Goal: Task Accomplishment & Management: Use online tool/utility

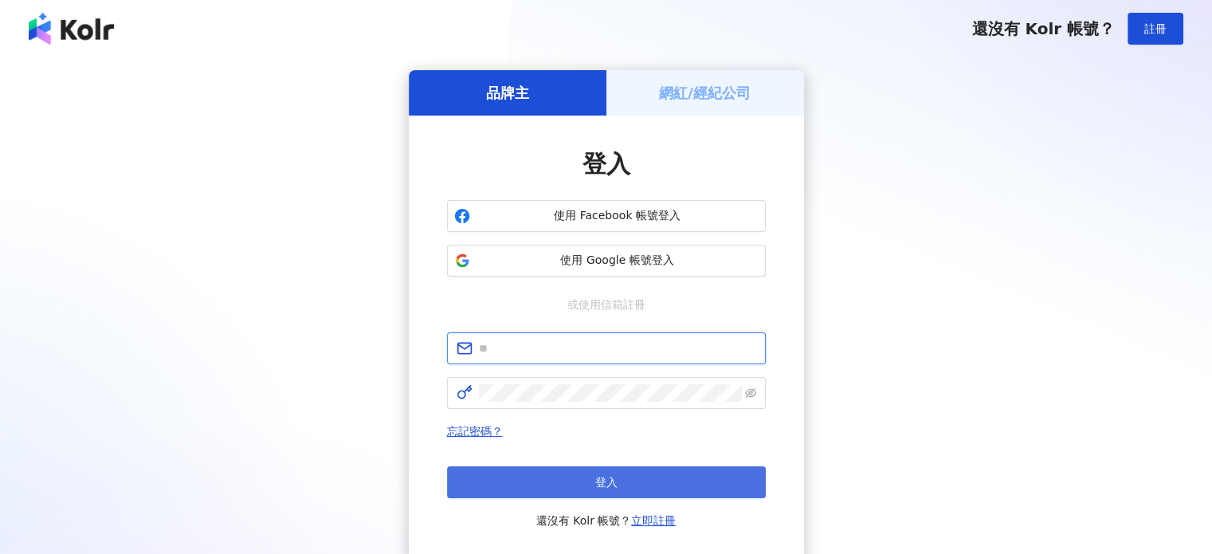
type input "**********"
click at [611, 483] on span "登入" at bounding box center [606, 482] width 22 height 13
type input "**********"
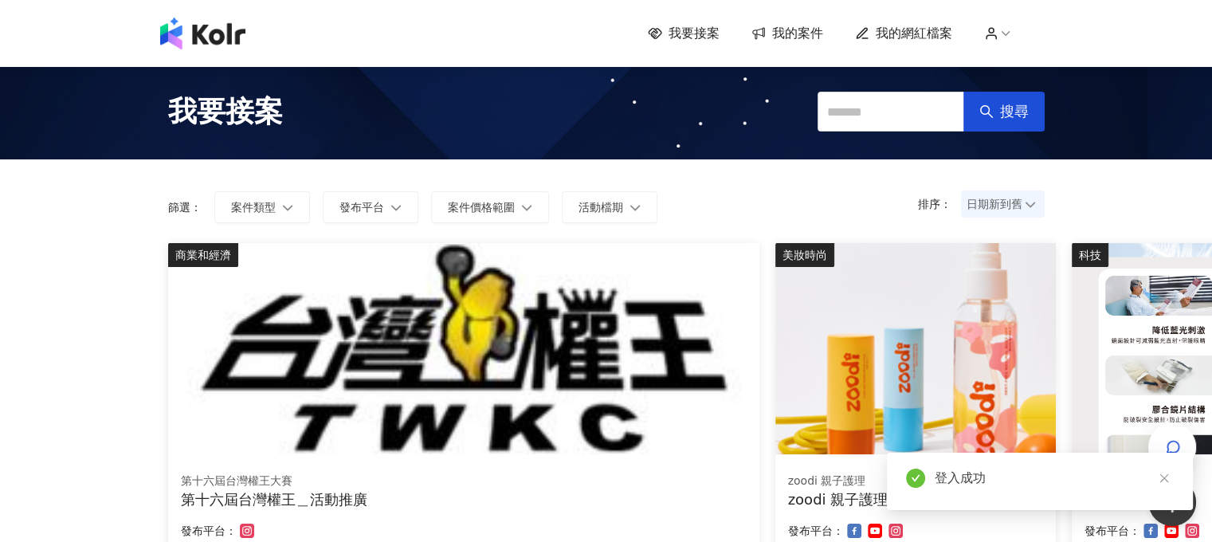
click at [1179, 460] on div "登入成功" at bounding box center [1040, 481] width 306 height 57
click at [1179, 453] on div "登入成功" at bounding box center [1040, 481] width 306 height 57
click at [1174, 439] on icon "button" at bounding box center [1173, 447] width 16 height 16
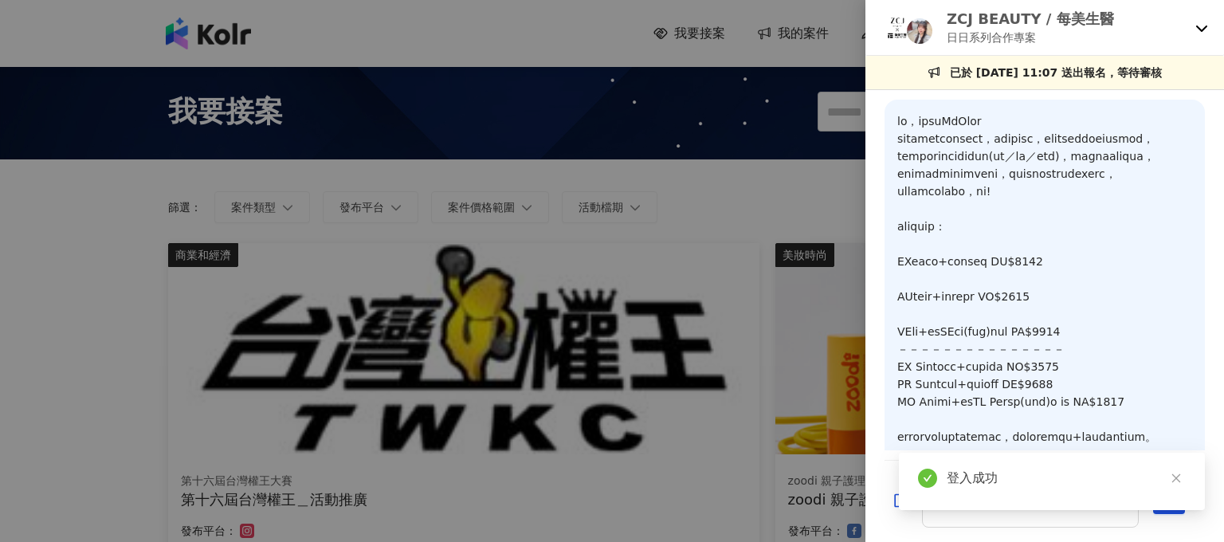
scroll to position [209, 0]
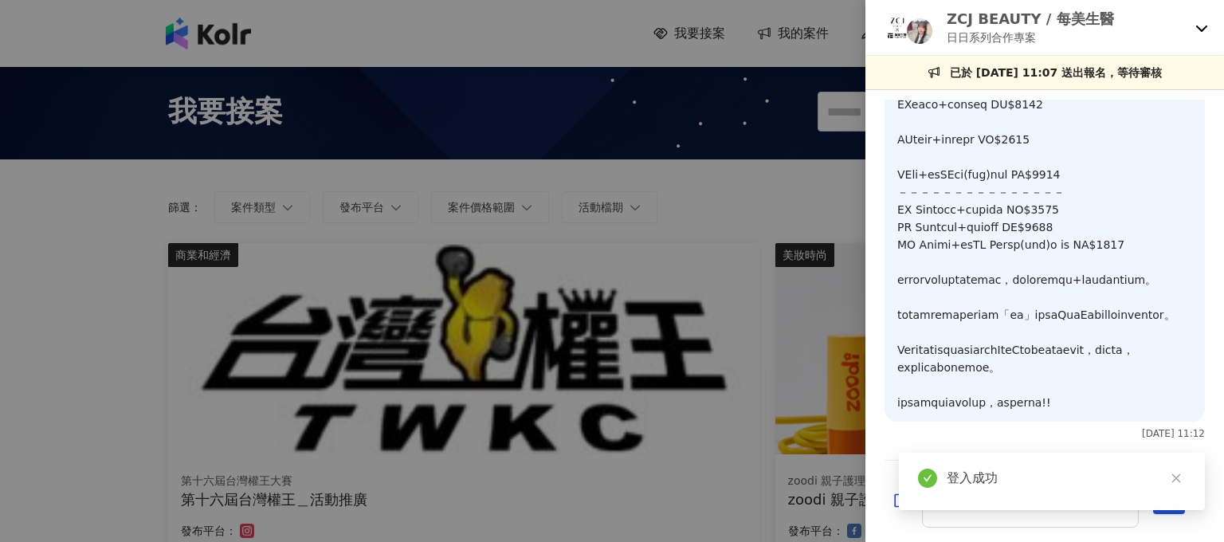
click at [1204, 26] on icon at bounding box center [1201, 28] width 13 height 13
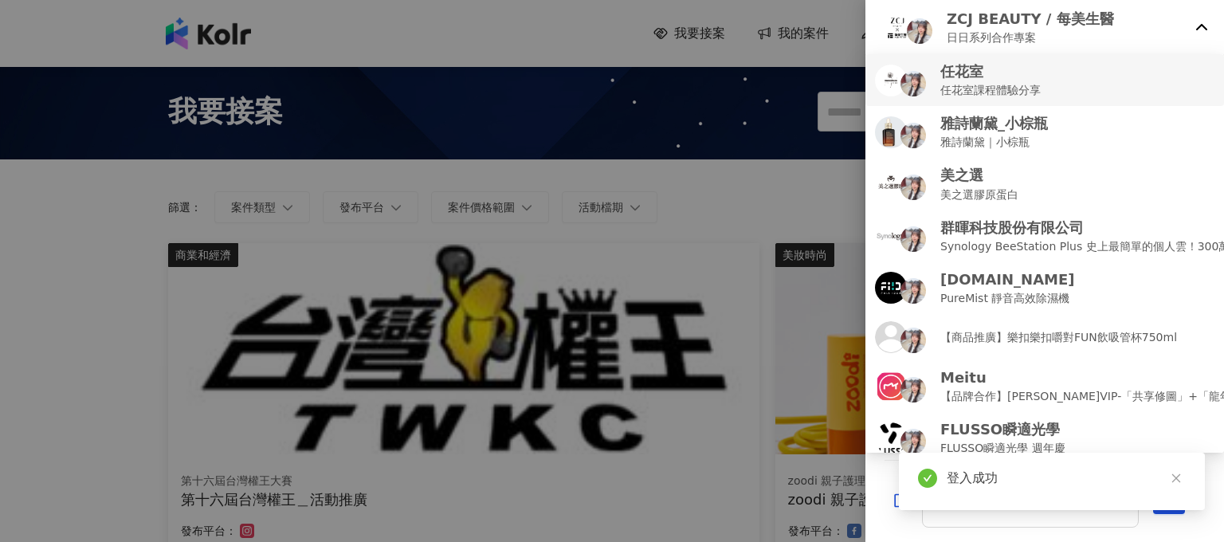
click at [1115, 82] on div "任花室 任花室課程體驗分享" at bounding box center [1044, 79] width 339 height 37
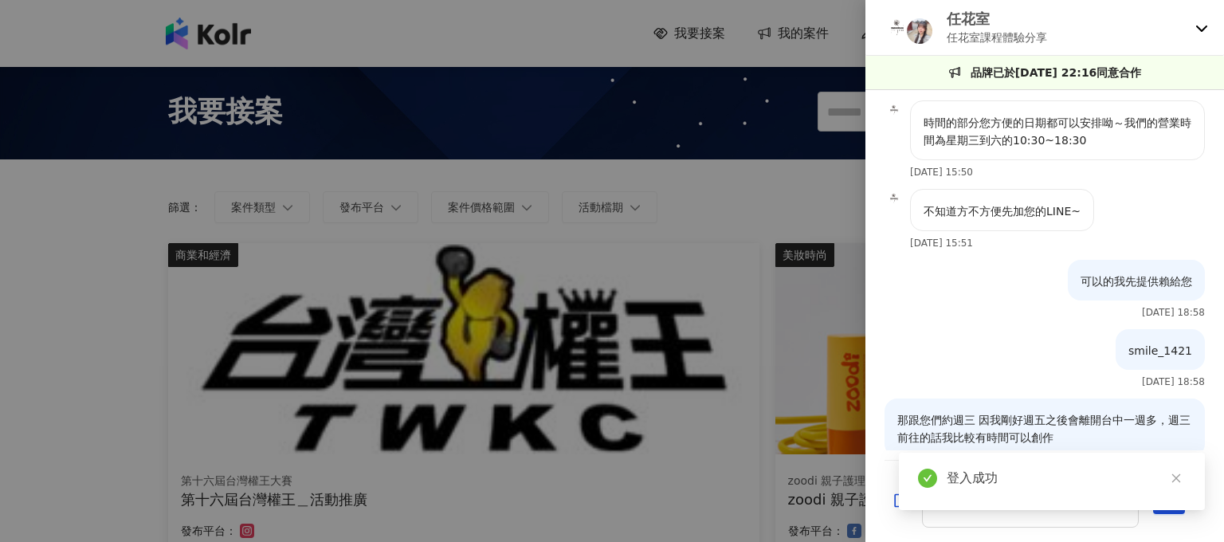
scroll to position [435, 0]
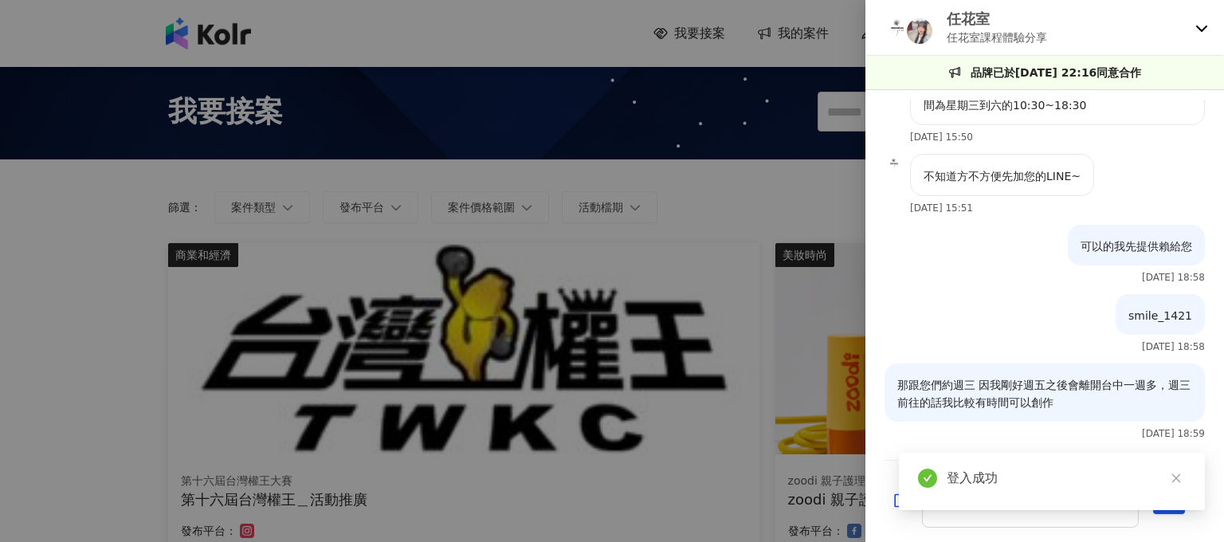
click at [916, 304] on div "smile_1421 [DATE] 18:58" at bounding box center [1044, 328] width 358 height 69
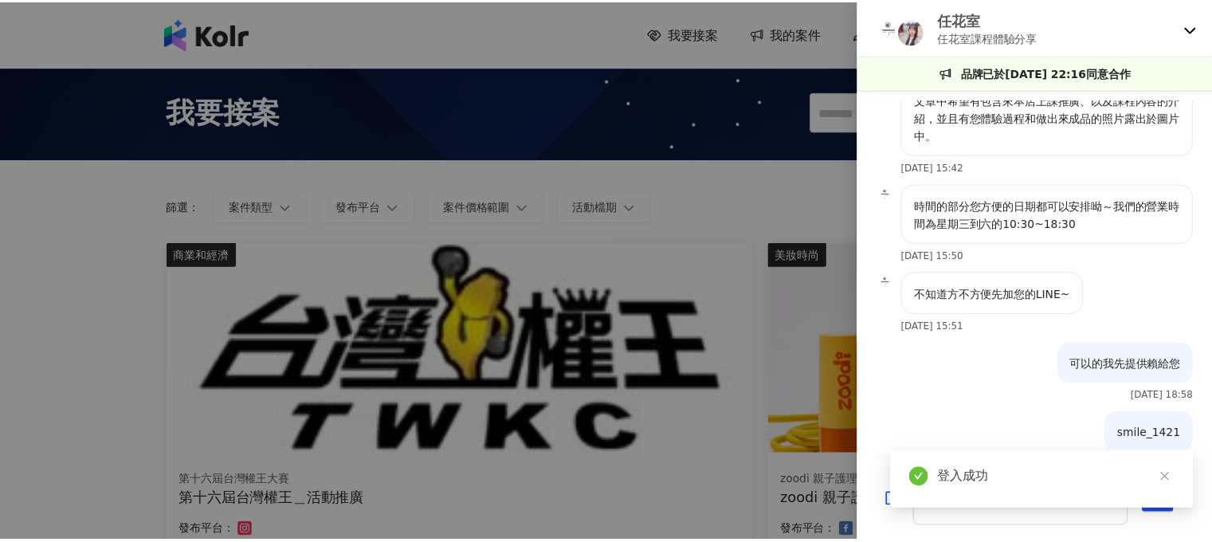
scroll to position [276, 0]
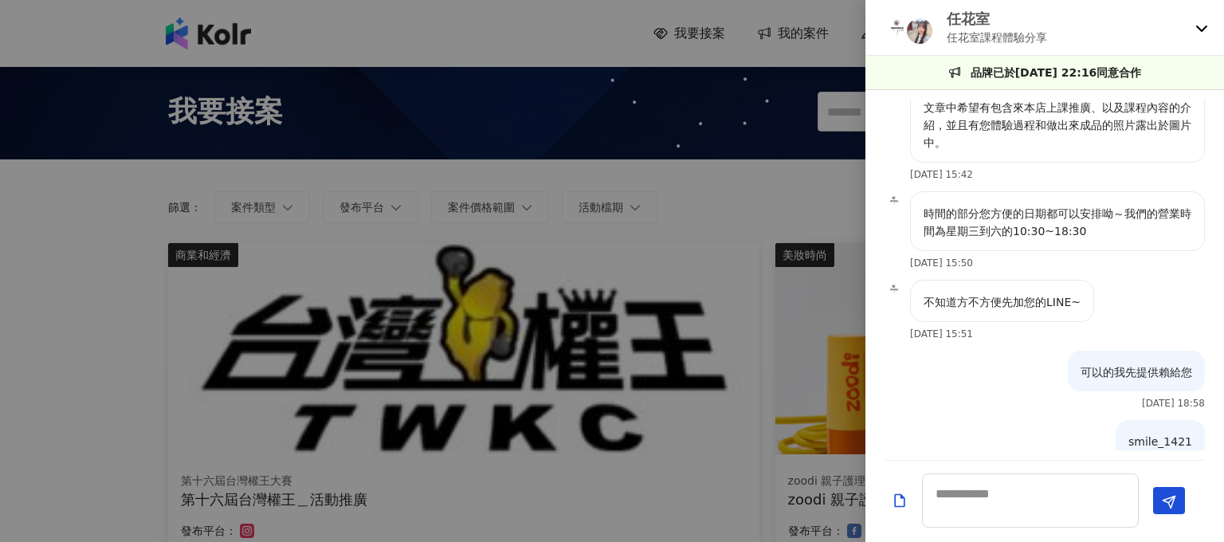
click at [707, 135] on div at bounding box center [612, 271] width 1224 height 542
